Goal: Task Accomplishment & Management: Complete application form

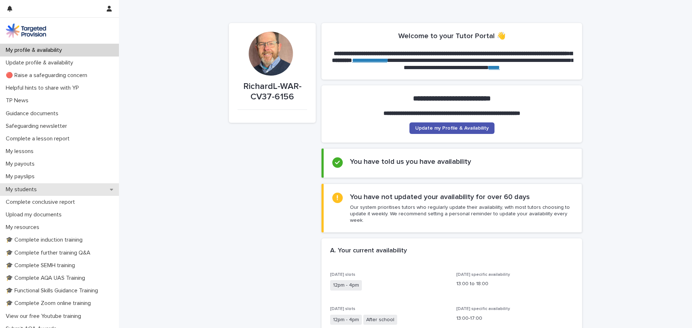
click at [30, 190] on p "My students" at bounding box center [23, 189] width 40 height 7
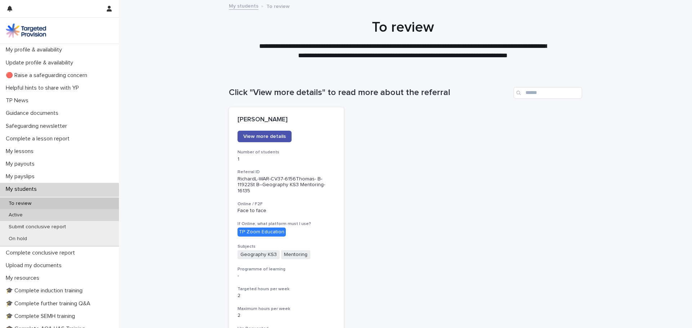
click at [34, 214] on div "Active" at bounding box center [59, 215] width 119 height 12
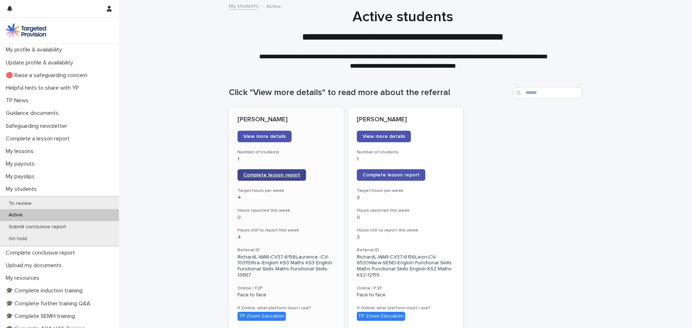
click at [261, 177] on span "Complete lesson report" at bounding box center [271, 175] width 57 height 5
click at [275, 172] on link "Complete lesson report" at bounding box center [272, 175] width 68 height 12
click at [379, 172] on link "Complete lesson report" at bounding box center [391, 175] width 68 height 12
click at [23, 153] on p "My lessons" at bounding box center [21, 151] width 36 height 7
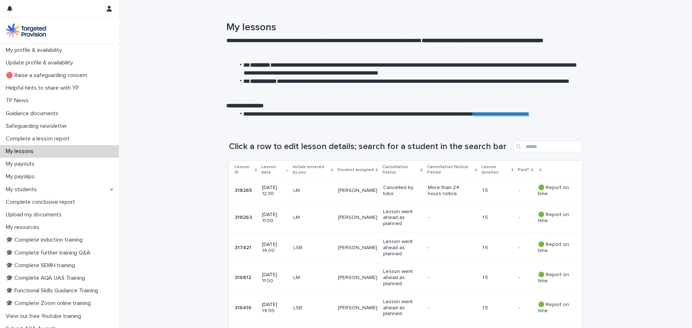
click at [319, 255] on td "LSB" at bounding box center [313, 248] width 45 height 30
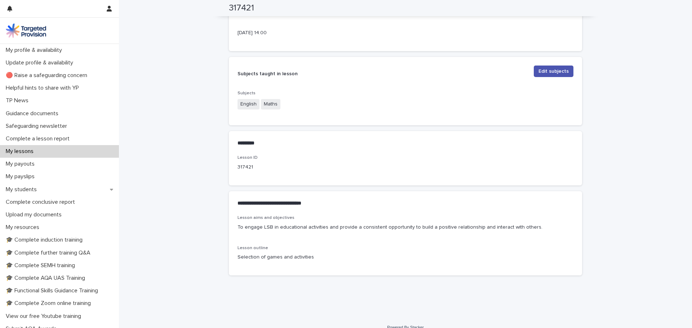
scroll to position [253, 0]
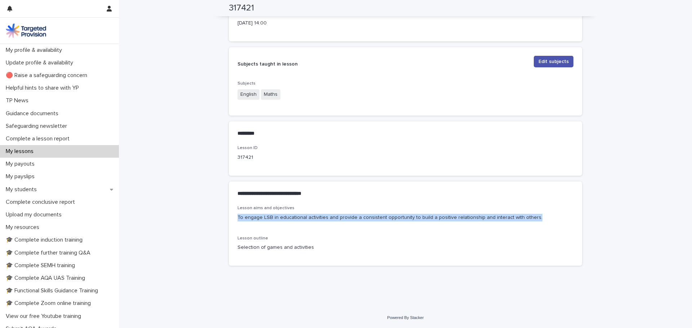
drag, startPoint x: 526, startPoint y: 217, endPoint x: 230, endPoint y: 220, distance: 296.0
click at [230, 220] on div "Lesson aims and objectives To engage LSB in educational activities and provide …" at bounding box center [405, 236] width 353 height 60
copy p "To engage LSB in educational activities and provide a consistent opportunity to…"
click at [35, 190] on p "My students" at bounding box center [23, 189] width 40 height 7
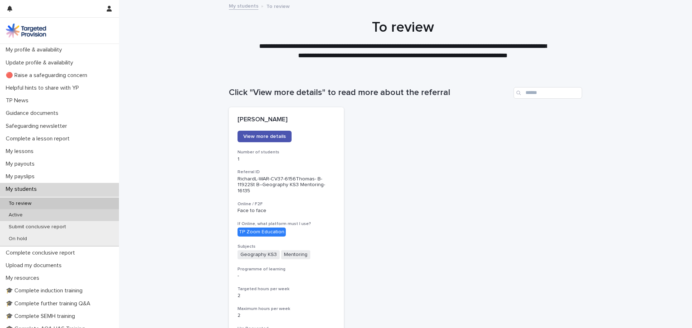
click at [63, 216] on div "Active" at bounding box center [59, 215] width 119 height 12
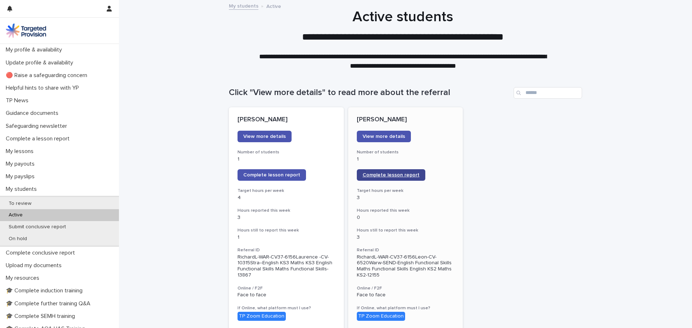
click at [400, 174] on span "Complete lesson report" at bounding box center [391, 175] width 57 height 5
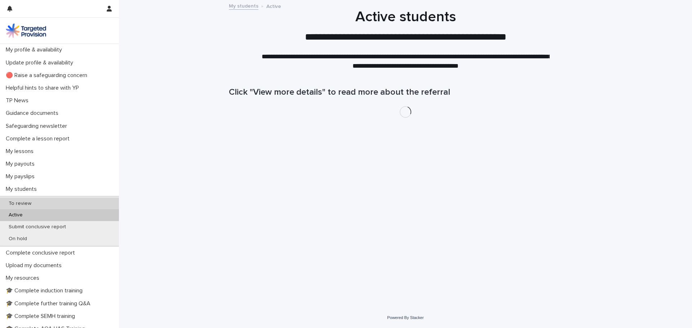
click at [15, 204] on p "To review" at bounding box center [20, 204] width 34 height 6
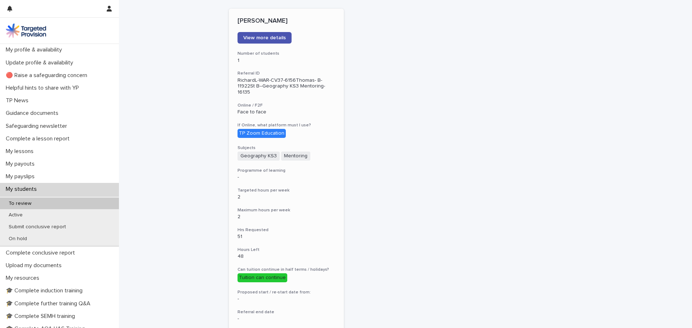
scroll to position [80, 0]
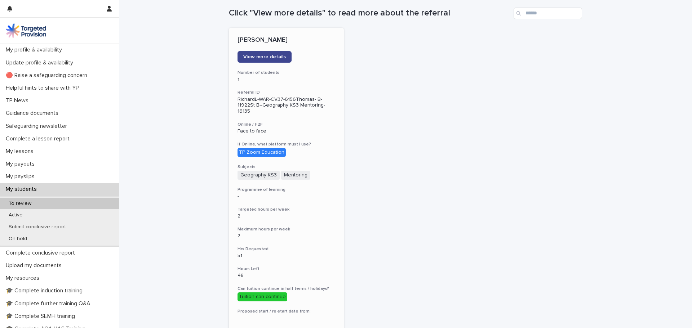
click at [257, 56] on span "View more details" at bounding box center [264, 56] width 43 height 5
